Goal: Information Seeking & Learning: Learn about a topic

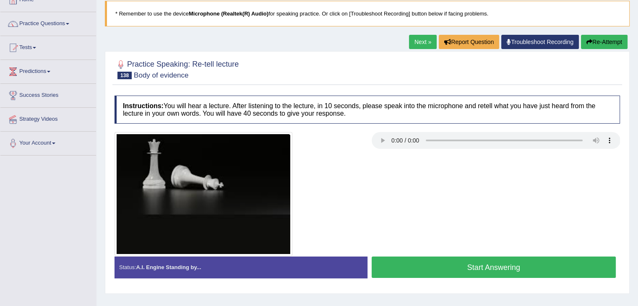
scroll to position [54, 0]
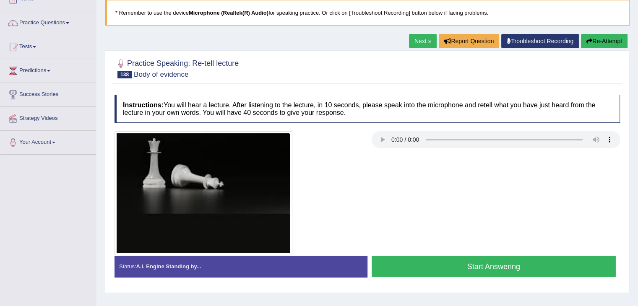
click at [465, 257] on button "Start Answering" at bounding box center [494, 266] width 245 height 21
click at [487, 264] on button "Start Answering" at bounding box center [494, 266] width 245 height 21
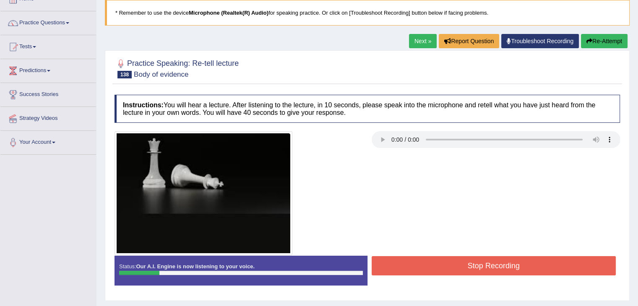
click at [444, 222] on div at bounding box center [367, 193] width 514 height 124
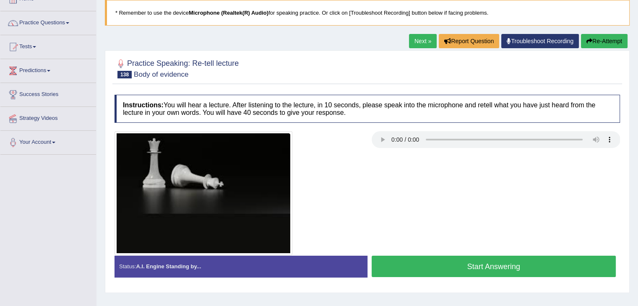
click at [428, 264] on button "Start Answering" at bounding box center [494, 266] width 245 height 21
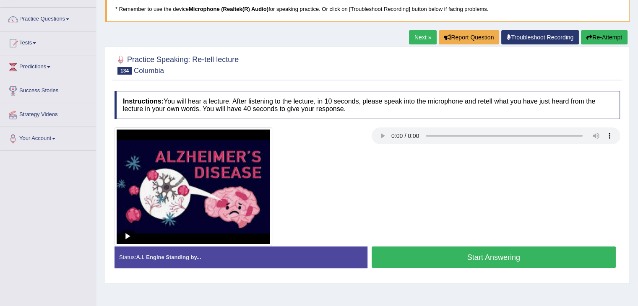
scroll to position [71, 0]
